Goal: Task Accomplishment & Management: Manage account settings

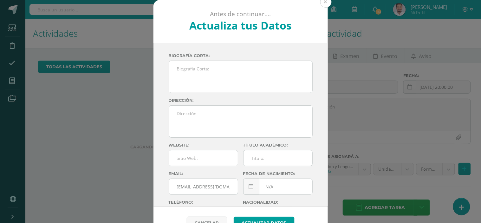
click at [324, 3] on button at bounding box center [325, 1] width 11 height 11
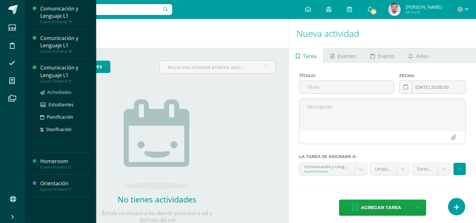
click at [59, 91] on span "Actividades" at bounding box center [59, 92] width 24 height 6
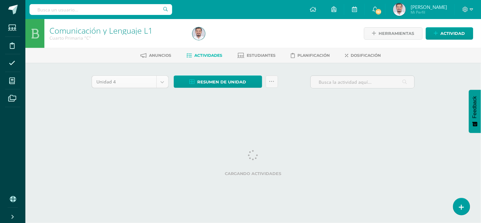
click at [163, 87] on body "Estudiantes Disciplina Asistencia Mis cursos Archivos Soporte Ayuda Reportar un…" at bounding box center [240, 59] width 481 height 118
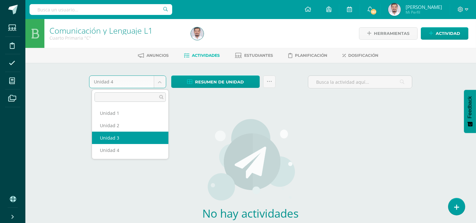
select select "Unidad 3"
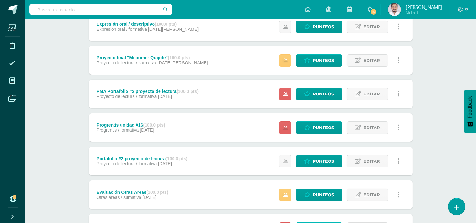
scroll to position [197, 0]
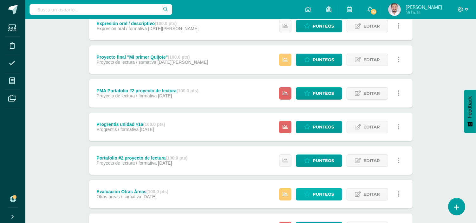
click at [330, 193] on span "Punteos" at bounding box center [323, 194] width 21 height 12
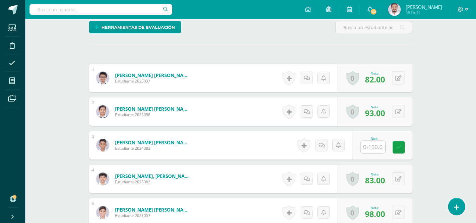
scroll to position [164, 0]
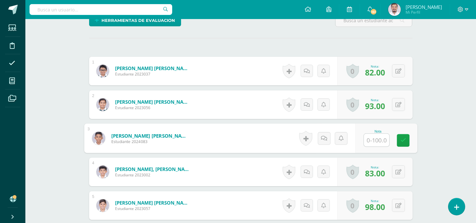
click at [378, 138] on input "text" at bounding box center [376, 140] width 25 height 13
type input "79"
click at [404, 138] on icon at bounding box center [403, 140] width 6 height 5
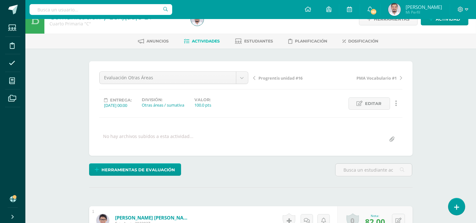
scroll to position [0, 0]
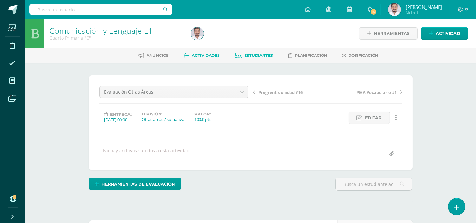
click at [252, 55] on span "Estudiantes" at bounding box center [259, 55] width 29 height 5
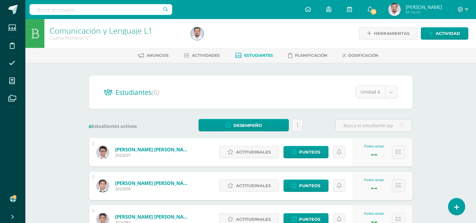
click at [394, 92] on body "Estudiantes Disciplina Asistencia Mis cursos Archivos Soporte Ayuda Reportar un…" at bounding box center [238, 188] width 476 height 377
click at [207, 51] on link "Actividades" at bounding box center [202, 55] width 36 height 10
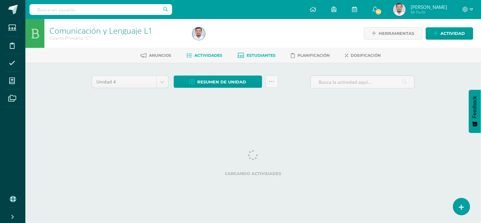
click at [265, 55] on span "Estudiantes" at bounding box center [261, 55] width 29 height 5
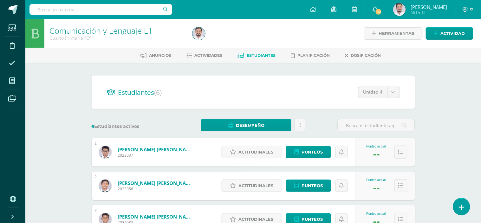
click at [396, 92] on body "Estudiantes Disciplina Asistencia Mis cursos Archivos Soporte Ayuda Reportar un…" at bounding box center [240, 188] width 481 height 377
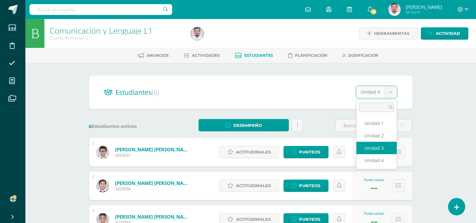
select select "/dashboard/teacher/section/5689/students/?unit=236826"
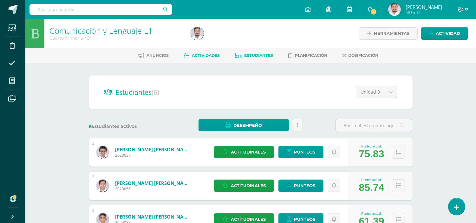
click at [207, 55] on span "Actividades" at bounding box center [206, 55] width 28 height 5
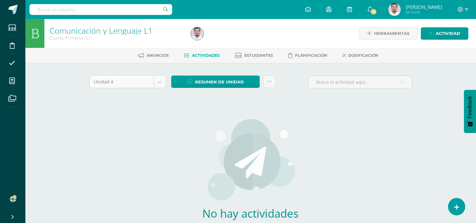
click at [157, 82] on body "Estudiantes Disciplina Asistencia Mis cursos Archivos Soporte Ayuda Reportar un…" at bounding box center [238, 136] width 476 height 272
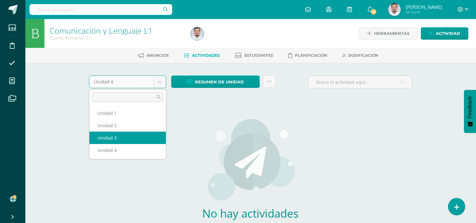
select select "Unidad 3"
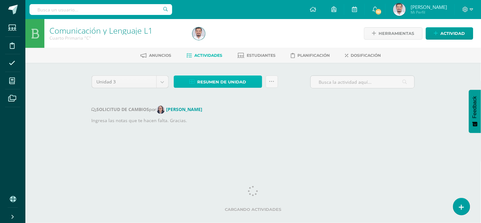
click at [222, 79] on span "Resumen de unidad" at bounding box center [222, 82] width 49 height 12
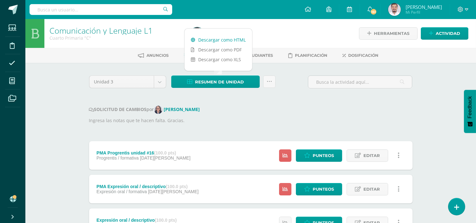
click at [214, 39] on link "Descargar como HTML" at bounding box center [219, 40] width 68 height 10
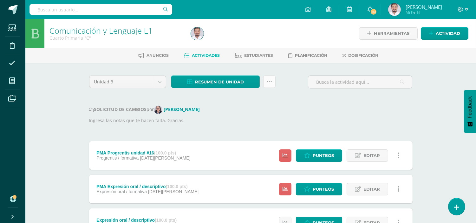
click at [271, 84] on link at bounding box center [269, 81] width 12 height 12
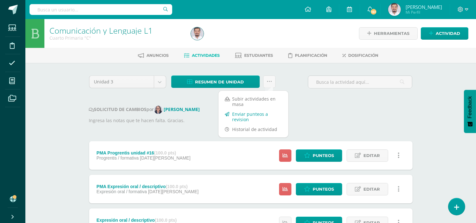
click at [255, 121] on link "Enviar punteos a revision" at bounding box center [254, 116] width 70 height 15
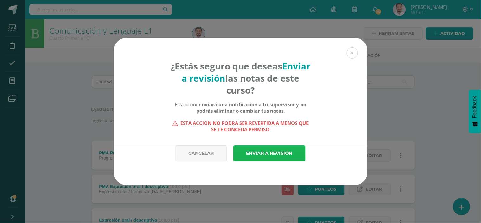
click at [261, 156] on link "Enviar a revisión" at bounding box center [269, 153] width 72 height 16
